Goal: Browse casually: Explore the website without a specific task or goal

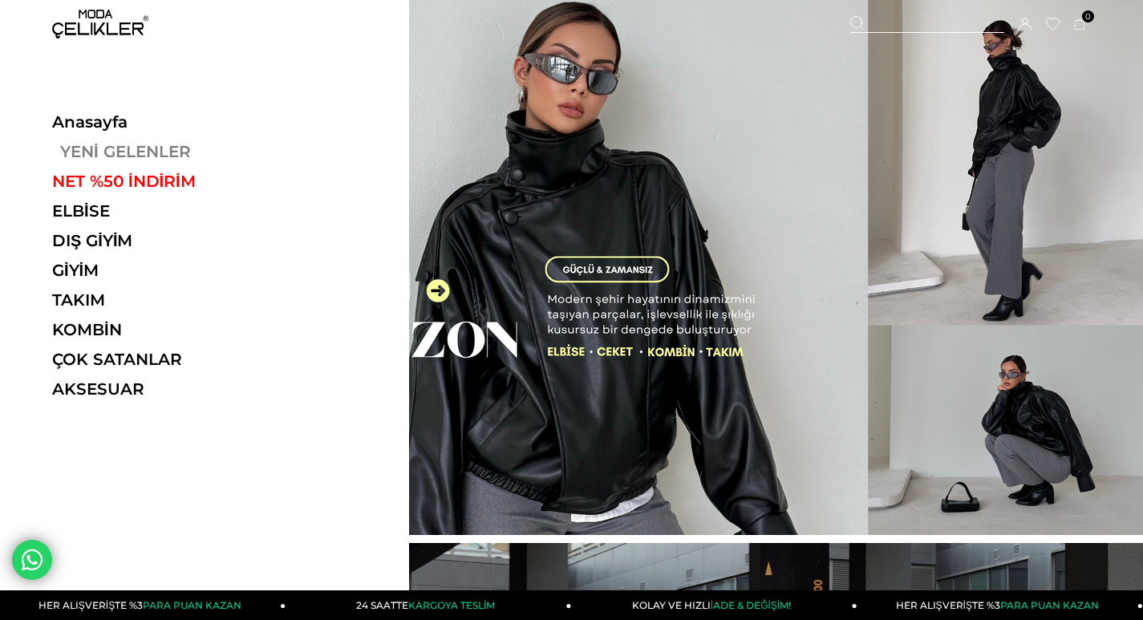
click at [88, 147] on link "YENİ GELENLER" at bounding box center [162, 151] width 221 height 19
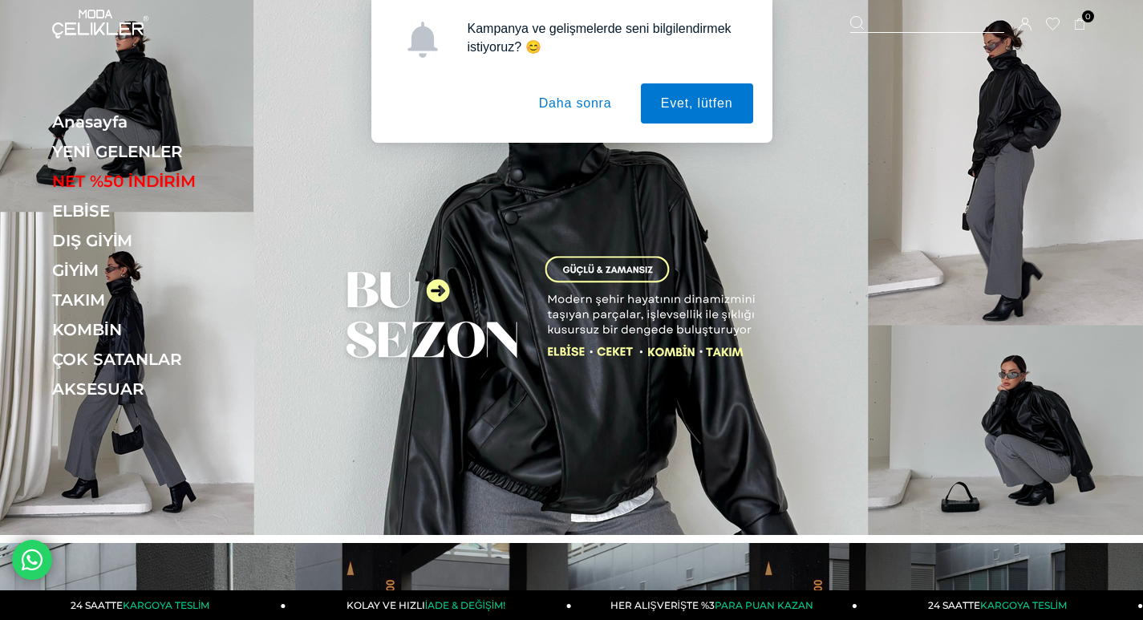
click at [578, 99] on button "Daha sonra" at bounding box center [575, 103] width 113 height 40
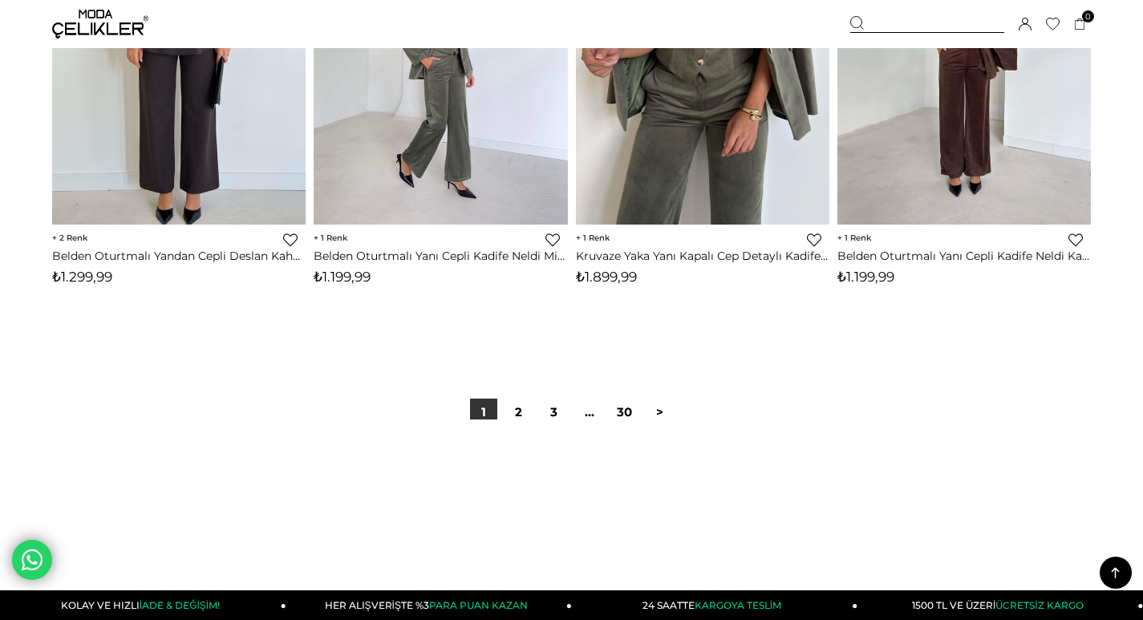
scroll to position [9388, 0]
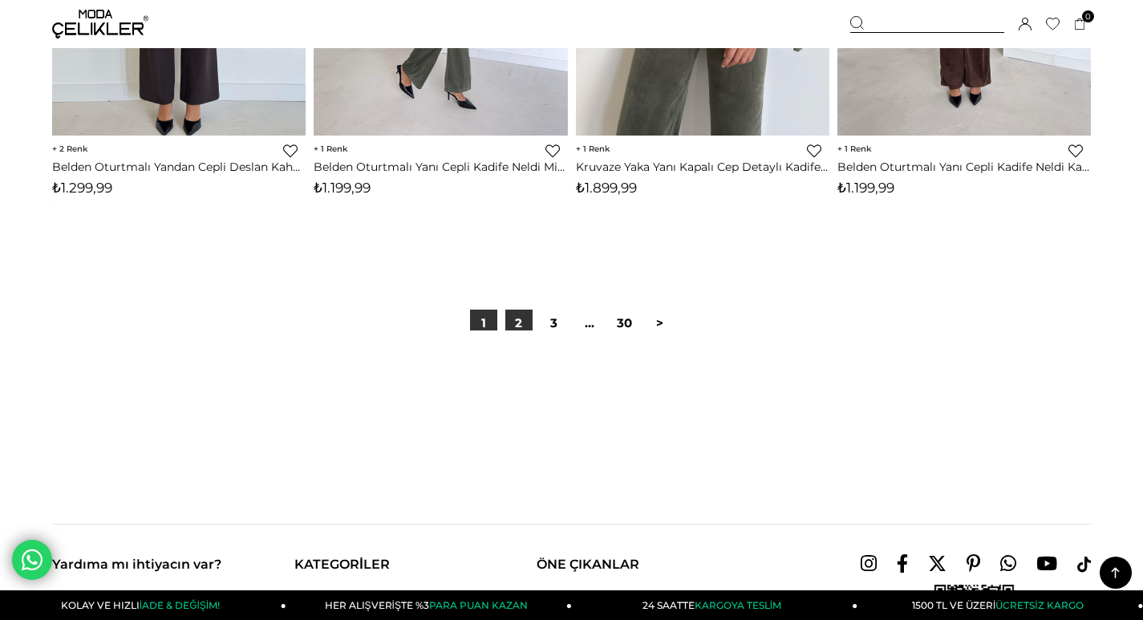
click at [523, 323] on link "2" at bounding box center [518, 323] width 27 height 27
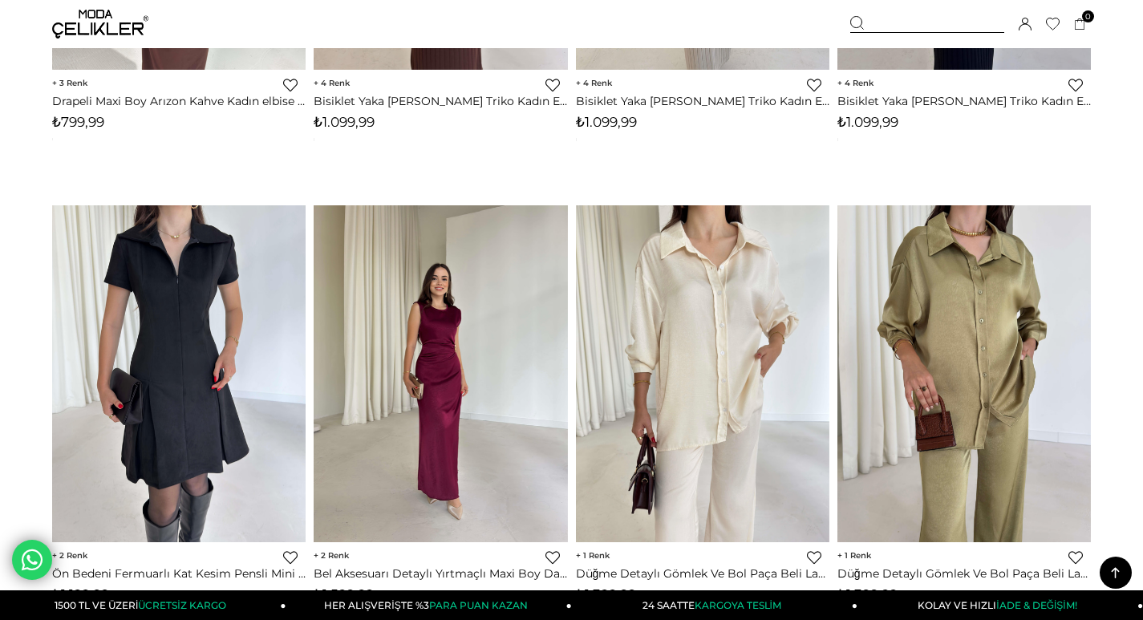
scroll to position [9147, 0]
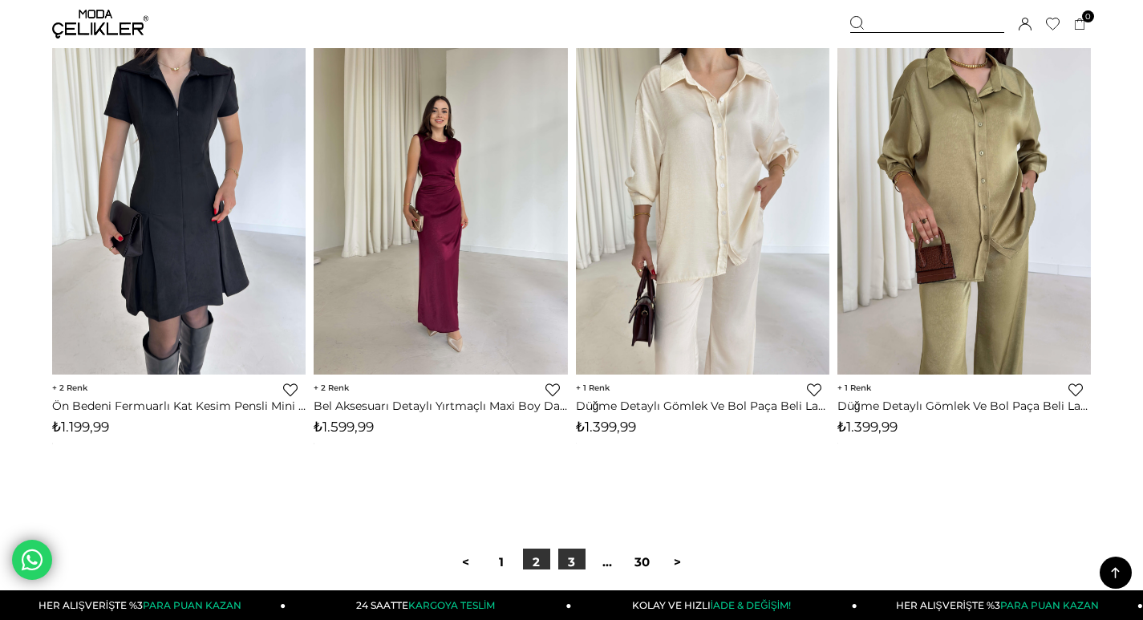
click at [569, 558] on link "3" at bounding box center [571, 562] width 27 height 27
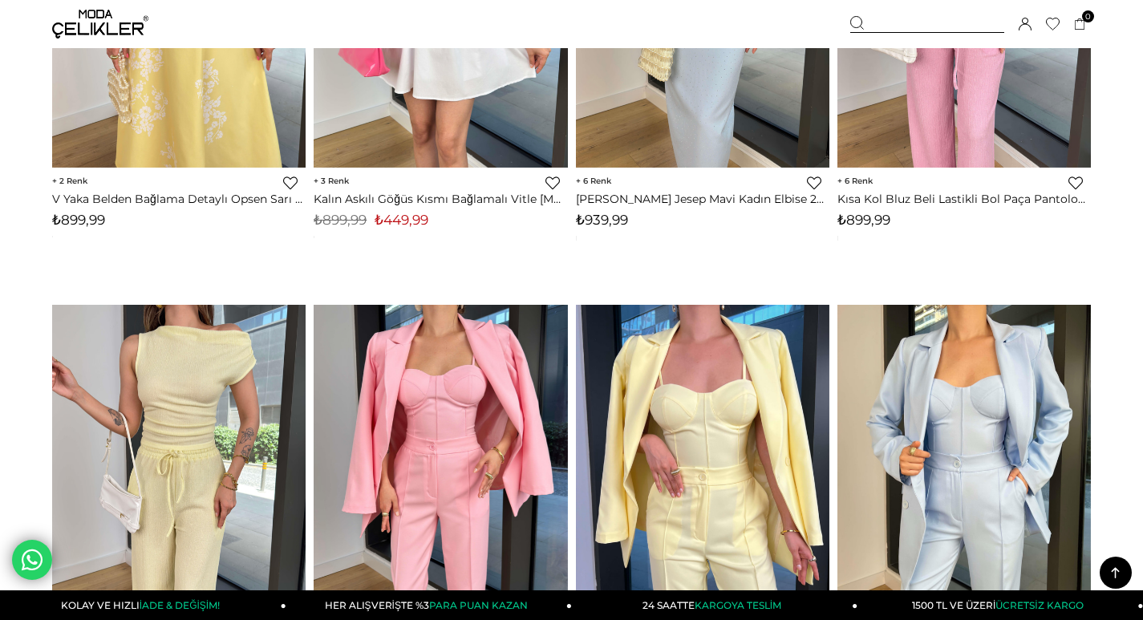
scroll to position [8666, 0]
